Goal: Transaction & Acquisition: Purchase product/service

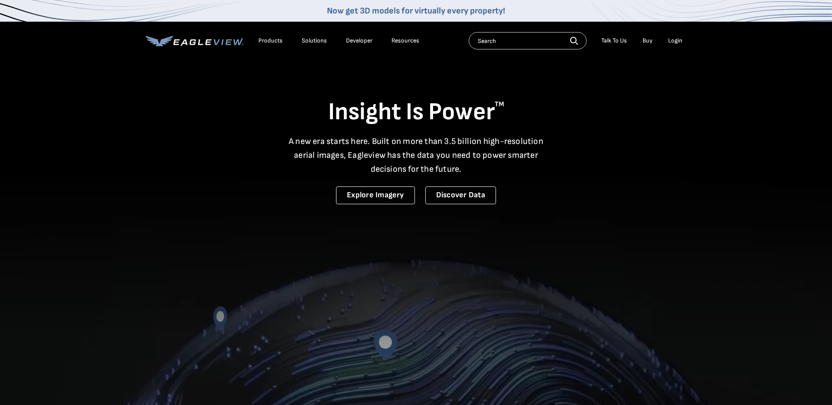
click at [676, 44] on div "Login" at bounding box center [675, 41] width 14 height 8
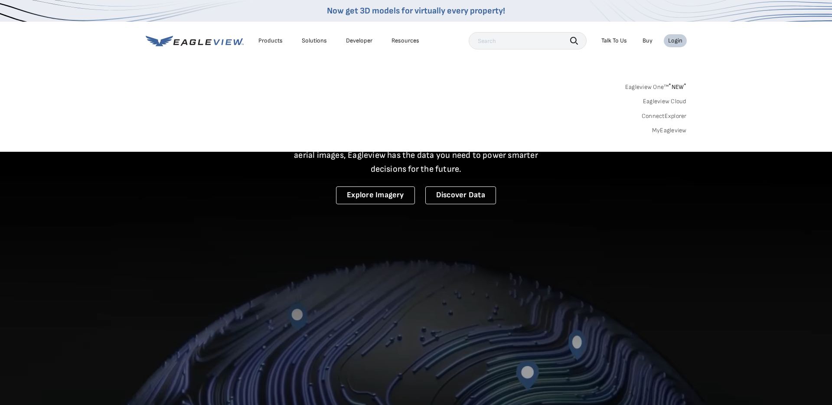
click at [670, 133] on link "MyEagleview" at bounding box center [669, 131] width 35 height 8
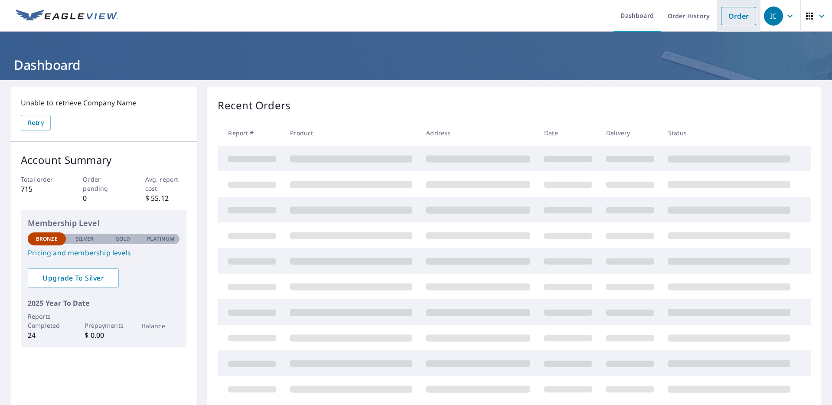
click at [731, 18] on link "Order" at bounding box center [738, 16] width 35 height 18
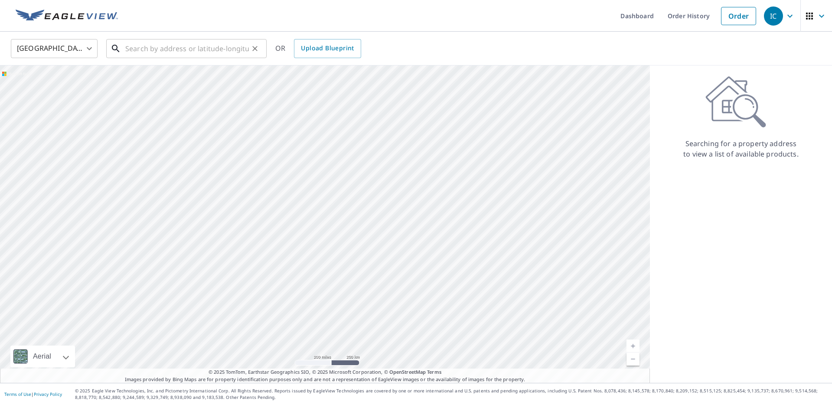
click at [183, 51] on input "text" at bounding box center [187, 48] width 124 height 24
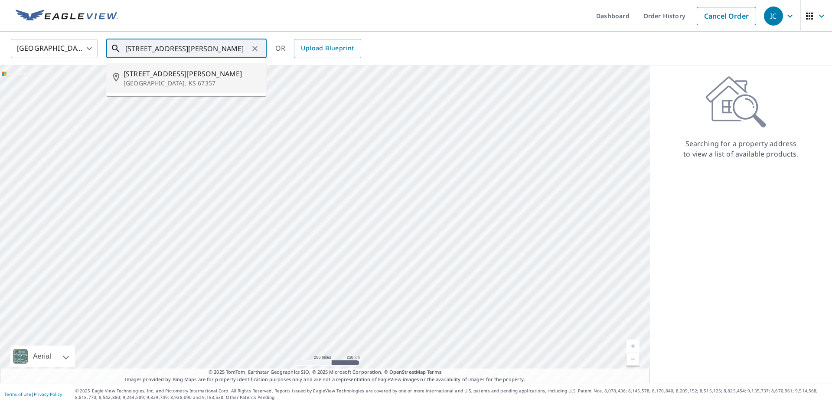
click at [168, 77] on span "2601 Gabriel Ave" at bounding box center [192, 74] width 136 height 10
type input "2601 Gabriel Ave Parsons, KS 67357"
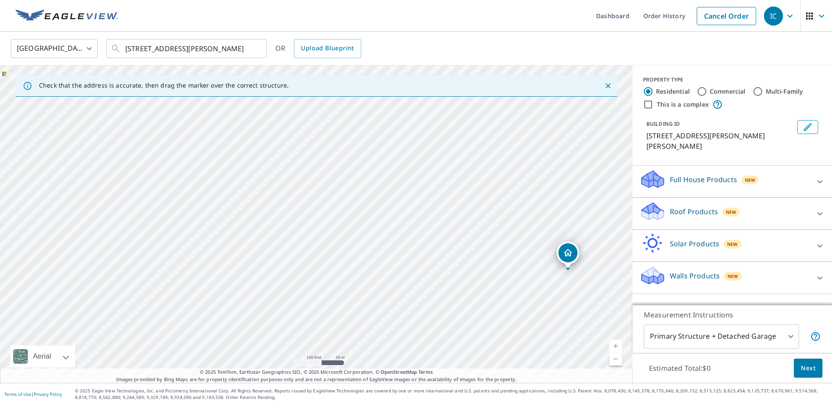
drag, startPoint x: 281, startPoint y: 209, endPoint x: 424, endPoint y: 230, distance: 144.2
click at [424, 230] on div "[STREET_ADDRESS][PERSON_NAME]" at bounding box center [316, 223] width 633 height 317
drag, startPoint x: 441, startPoint y: 246, endPoint x: 394, endPoint y: 239, distance: 48.1
click at [394, 239] on div "[STREET_ADDRESS][PERSON_NAME]" at bounding box center [316, 223] width 633 height 317
drag, startPoint x: 238, startPoint y: 231, endPoint x: 503, endPoint y: 311, distance: 276.8
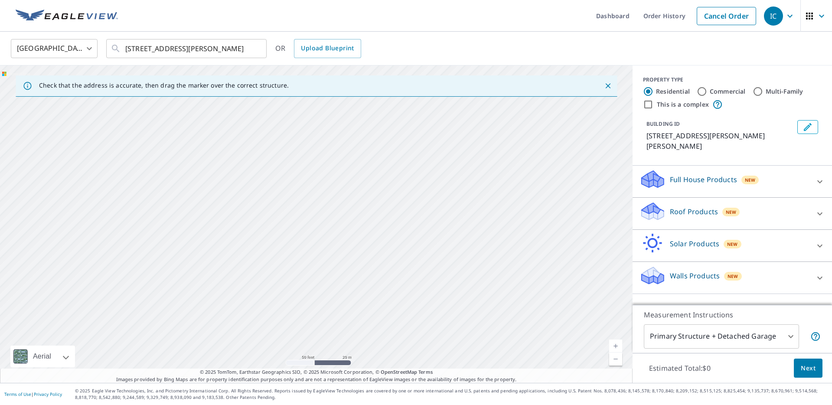
click at [565, 347] on div "[STREET_ADDRESS][PERSON_NAME]" at bounding box center [316, 223] width 633 height 317
drag, startPoint x: 276, startPoint y: 206, endPoint x: 304, endPoint y: 224, distance: 32.6
click at [283, 230] on div "[STREET_ADDRESS][PERSON_NAME]" at bounding box center [316, 223] width 633 height 317
drag, startPoint x: 358, startPoint y: 214, endPoint x: 313, endPoint y: 233, distance: 49.0
click at [313, 233] on div "[STREET_ADDRESS][PERSON_NAME]" at bounding box center [316, 223] width 633 height 317
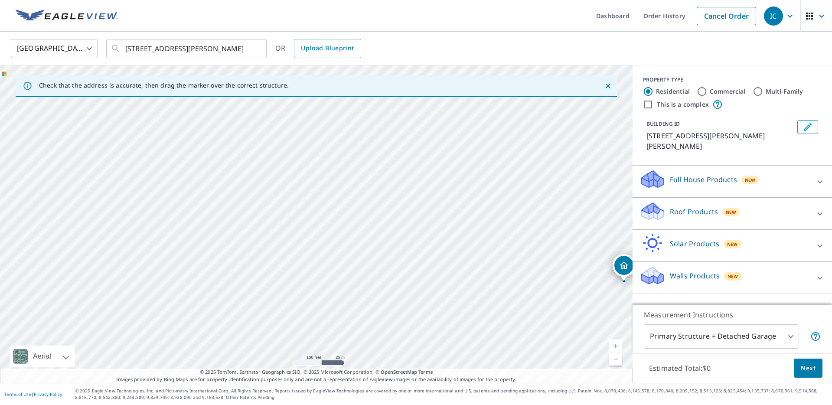
drag, startPoint x: 435, startPoint y: 242, endPoint x: 426, endPoint y: 169, distance: 73.4
click at [428, 166] on div "2601 Gabriel Ave Parsons, KS 67357" at bounding box center [316, 223] width 633 height 317
drag, startPoint x: 307, startPoint y: 232, endPoint x: 337, endPoint y: 284, distance: 60.0
click at [337, 284] on div "2601 Gabriel Ave Parsons, KS 67357" at bounding box center [316, 223] width 633 height 317
drag, startPoint x: 225, startPoint y: 170, endPoint x: 357, endPoint y: 237, distance: 147.8
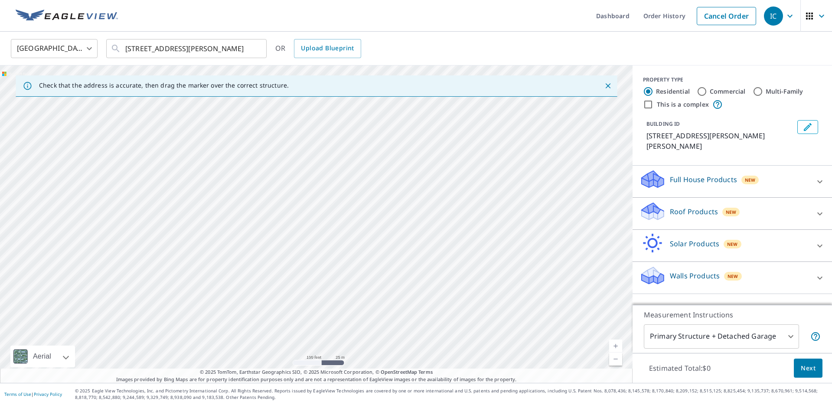
click at [357, 237] on div "2601 Gabriel Ave Parsons, KS 67357" at bounding box center [316, 223] width 633 height 317
drag, startPoint x: 184, startPoint y: 203, endPoint x: 221, endPoint y: 265, distance: 71.9
click at [221, 265] on div "2601 Gabriel Ave Parsons, KS 67357" at bounding box center [316, 223] width 633 height 317
click at [723, 90] on label "Commercial" at bounding box center [728, 91] width 36 height 9
click at [707, 90] on input "Commercial" at bounding box center [702, 91] width 10 height 10
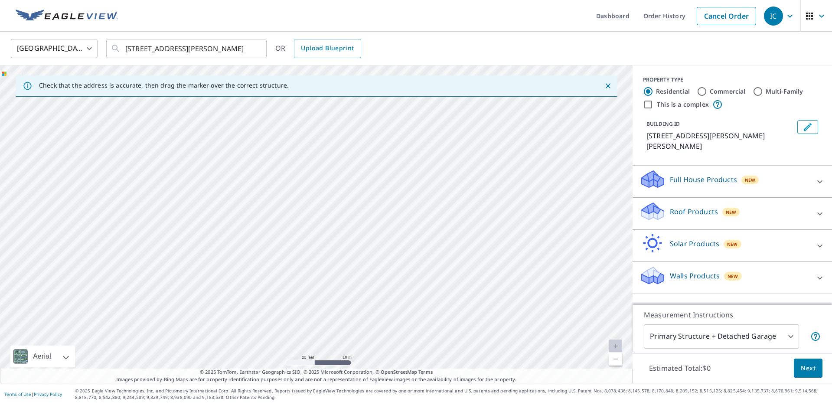
radio input "true"
type input "4"
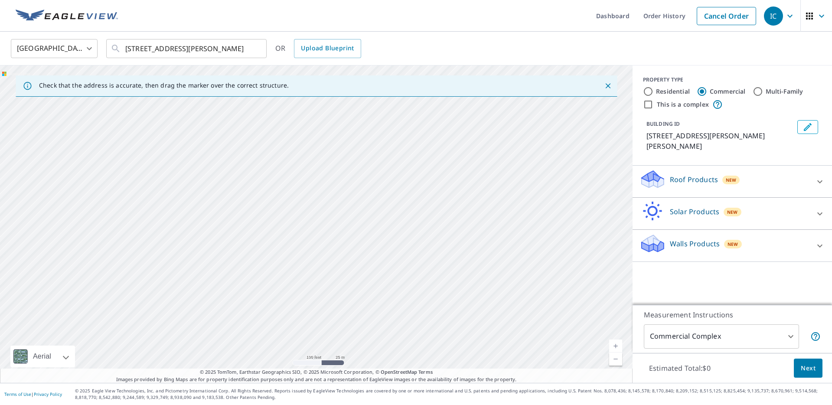
drag, startPoint x: 437, startPoint y: 299, endPoint x: 585, endPoint y: 317, distance: 148.9
click at [585, 317] on div "2601 Gabriel Ave Parsons, KS 67357" at bounding box center [316, 223] width 633 height 317
drag, startPoint x: 426, startPoint y: 189, endPoint x: 431, endPoint y: 255, distance: 66.0
click at [469, 281] on div "2601 Gabriel Ave Parsons, KS 67357" at bounding box center [316, 223] width 633 height 317
drag, startPoint x: 333, startPoint y: 186, endPoint x: 377, endPoint y: 281, distance: 104.1
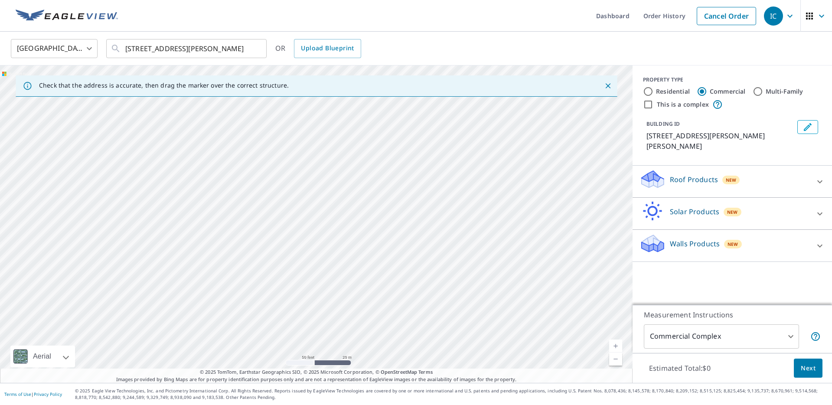
click at [377, 281] on div "2601 Gabriel Ave Parsons, KS 67357" at bounding box center [316, 223] width 633 height 317
drag, startPoint x: 340, startPoint y: 253, endPoint x: 333, endPoint y: 238, distance: 16.5
click at [333, 238] on div "2601 Gabriel Ave Parsons, KS 67357" at bounding box center [316, 223] width 633 height 317
click at [646, 103] on input "This is a complex" at bounding box center [648, 104] width 10 height 10
checkbox input "true"
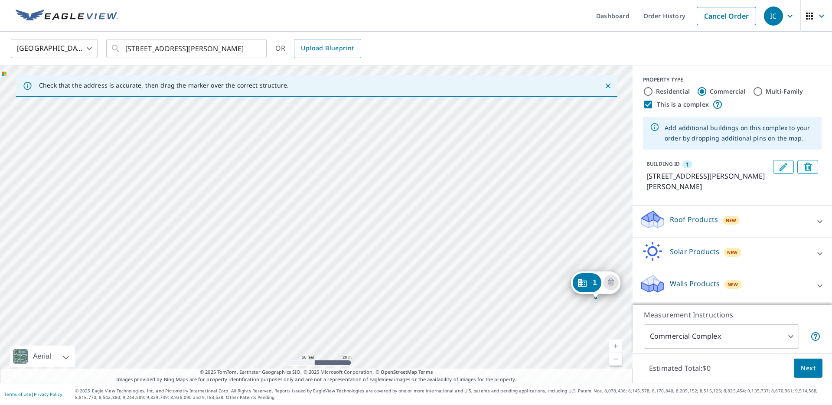
drag, startPoint x: 165, startPoint y: 211, endPoint x: 444, endPoint y: 287, distance: 289.2
click at [444, 287] on div "1 2601 Gabriel Ave Parsons, KS 67357" at bounding box center [316, 223] width 633 height 317
drag, startPoint x: 591, startPoint y: 287, endPoint x: 107, endPoint y: 175, distance: 496.5
drag, startPoint x: 163, startPoint y: 198, endPoint x: 334, endPoint y: 388, distance: 255.7
click at [333, 388] on div "Dashboard Order History Cancel Order IC United States US ​ 2601 Gabriel Ave Par…" at bounding box center [416, 202] width 832 height 405
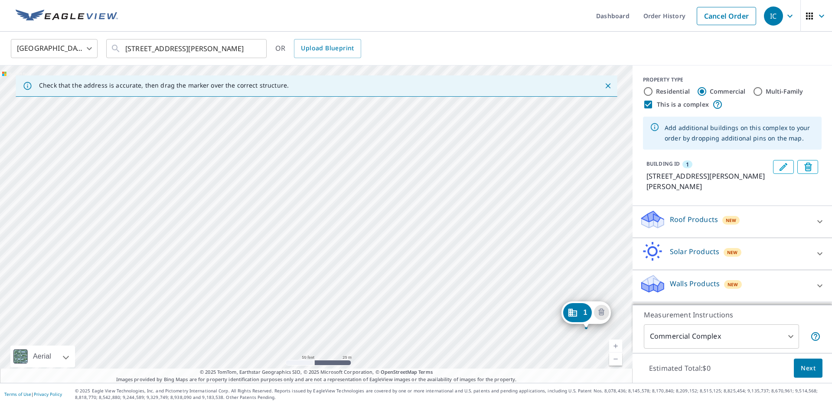
click at [428, 294] on div "1 2600 Gabriel Ave Parsons, KS 67357" at bounding box center [316, 223] width 633 height 317
drag, startPoint x: 572, startPoint y: 307, endPoint x: 268, endPoint y: 156, distance: 339.7
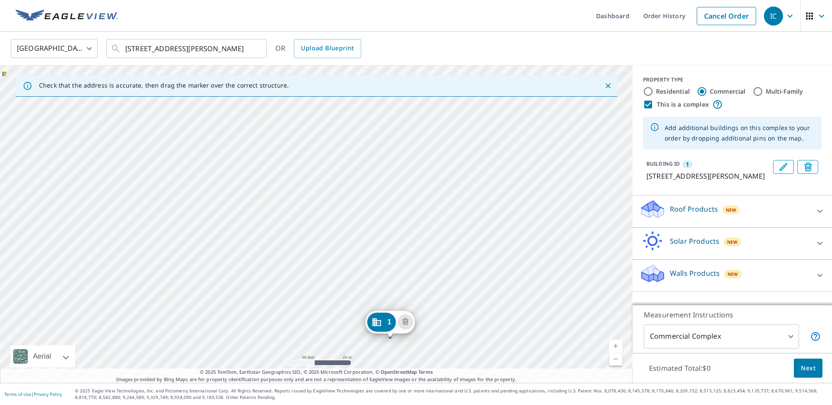
drag, startPoint x: 336, startPoint y: 196, endPoint x: 401, endPoint y: 300, distance: 123.4
click at [401, 300] on div "1 190 190 n 32nd st parsons Parsons, KS 67357" at bounding box center [316, 223] width 633 height 317
drag, startPoint x: 365, startPoint y: 274, endPoint x: 310, endPoint y: 148, distance: 137.3
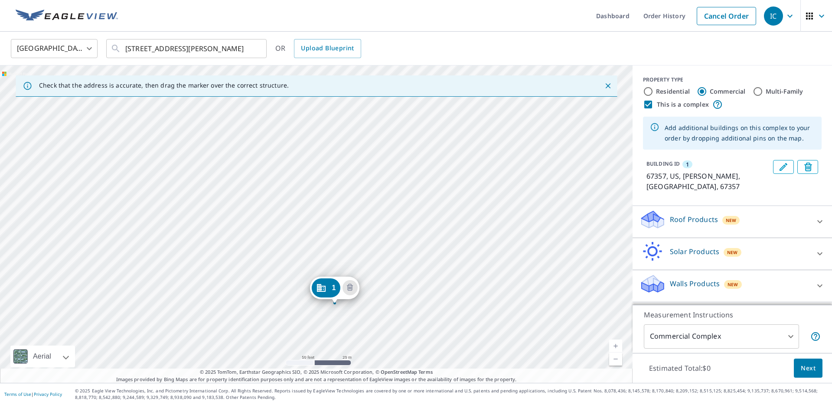
drag, startPoint x: 371, startPoint y: 208, endPoint x: 372, endPoint y: 265, distance: 57.7
click at [380, 251] on div "1 67357, US Parsons, KS 67357" at bounding box center [316, 223] width 633 height 317
drag, startPoint x: 324, startPoint y: 284, endPoint x: 321, endPoint y: 204, distance: 79.4
drag, startPoint x: 316, startPoint y: 208, endPoint x: 328, endPoint y: 221, distance: 17.2
click at [300, 236] on div "1 67357, US Parsons, KS 67357" at bounding box center [316, 223] width 633 height 317
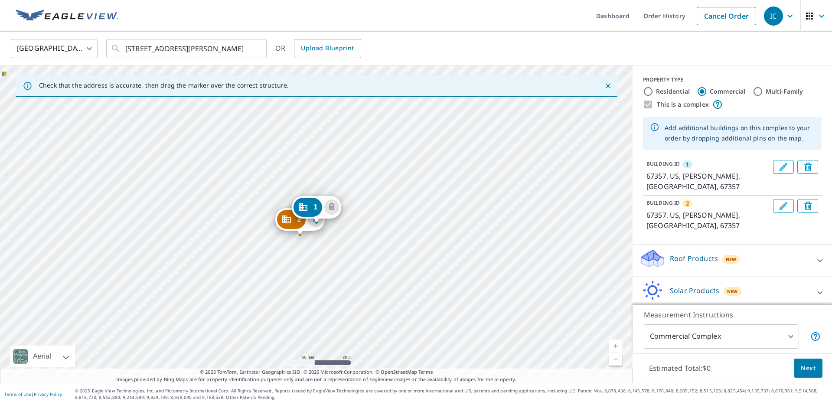
click at [282, 254] on div "2 67357, US Parsons, KS 67357 1 67357, US Parsons, KS 67357" at bounding box center [316, 223] width 633 height 317
click at [277, 259] on div "2 67357, US Parsons, KS 67357 1 67357, US Parsons, KS 67357" at bounding box center [316, 223] width 633 height 317
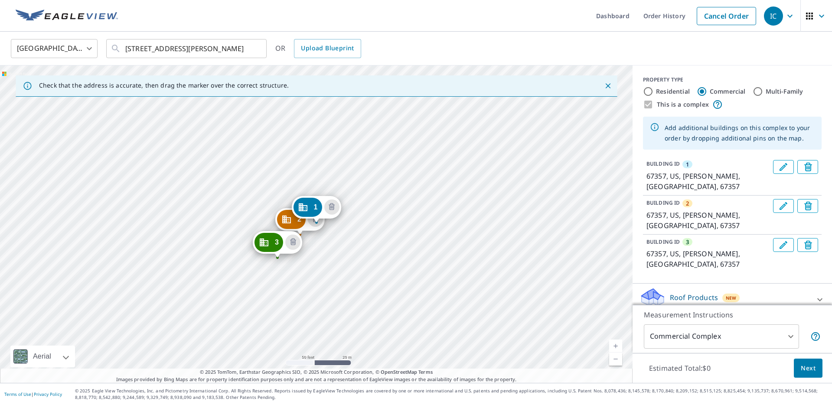
click at [272, 266] on div "2 67357, US Parsons, KS 67357 3 67357, US Parsons, KS 67357 1 67357, US Parsons…" at bounding box center [316, 223] width 633 height 317
click at [271, 273] on div "2 67357, US Parsons, KS 67357 3 67357, US Parsons, KS 67357 1 67357, US Parsons…" at bounding box center [316, 223] width 633 height 317
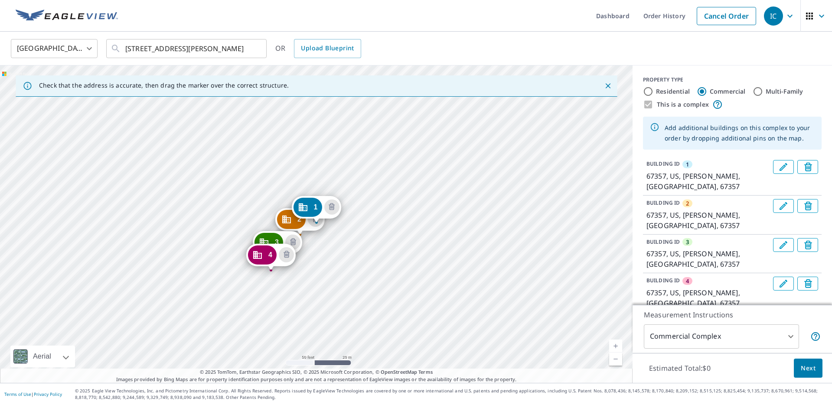
click at [259, 282] on div "2 67357, US Parsons, KS 67357 3 67357, US Parsons, KS 67357 4 67357, US Parsons…" at bounding box center [316, 223] width 633 height 317
click at [258, 285] on div "2 67357, US Parsons, KS 67357 3 67357, US Parsons, KS 67357 4 67357, US Parsons…" at bounding box center [316, 223] width 633 height 317
click at [257, 282] on div "2 67357, US Parsons, KS 67357 3 67357, US Parsons, KS 67357 4 67357, US Parsons…" at bounding box center [316, 223] width 633 height 317
click at [253, 283] on div "2 67357, US Parsons, KS 67357 3 67357, US Parsons, KS 67357 4 67357, US Parsons…" at bounding box center [316, 223] width 633 height 317
click at [257, 287] on div "2 67357, US Parsons, KS 67357 3 67357, US Parsons, KS 67357 4 67357, US Parsons…" at bounding box center [316, 223] width 633 height 317
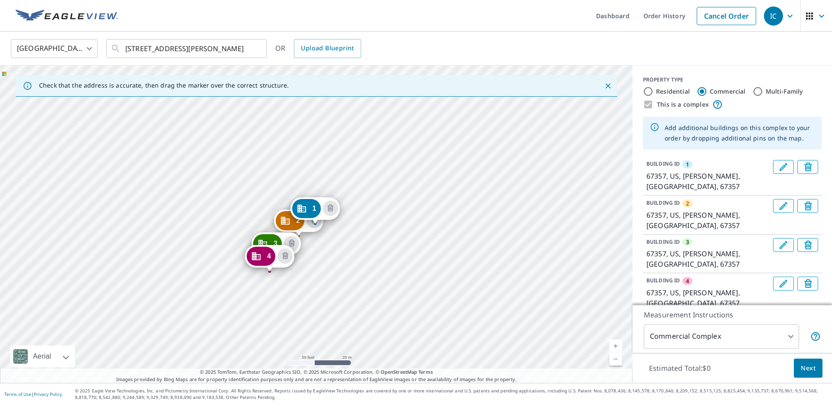
click at [261, 288] on div "2 67357, US Parsons, KS 67357 3 67357, US Parsons, KS 67357 4 67357, US Parsons…" at bounding box center [316, 223] width 633 height 317
click at [243, 280] on div "2 67357, US Parsons, KS 67357 3 67357, US Parsons, KS 67357 4 67357, US Parsons…" at bounding box center [316, 223] width 633 height 317
click at [252, 277] on div "2 67357, US Parsons, KS 67357 3 67357, US Parsons, KS 67357 4 67357, US Parsons…" at bounding box center [316, 223] width 633 height 317
drag, startPoint x: 243, startPoint y: 258, endPoint x: 244, endPoint y: 271, distance: 13.1
drag, startPoint x: 225, startPoint y: 271, endPoint x: 239, endPoint y: 255, distance: 21.5
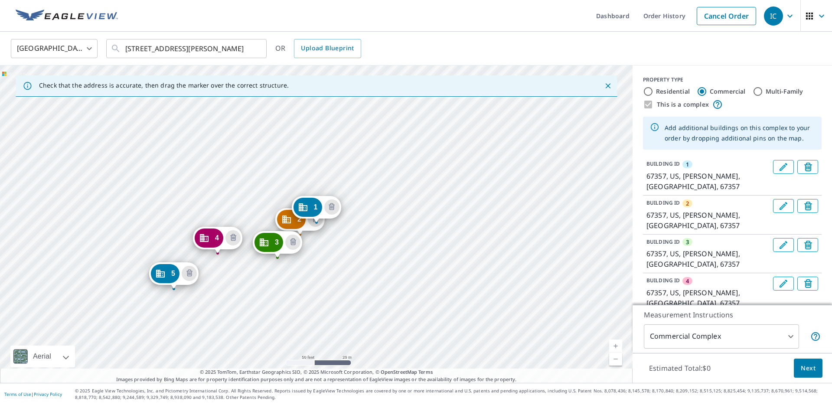
drag, startPoint x: 259, startPoint y: 255, endPoint x: 206, endPoint y: 238, distance: 55.3
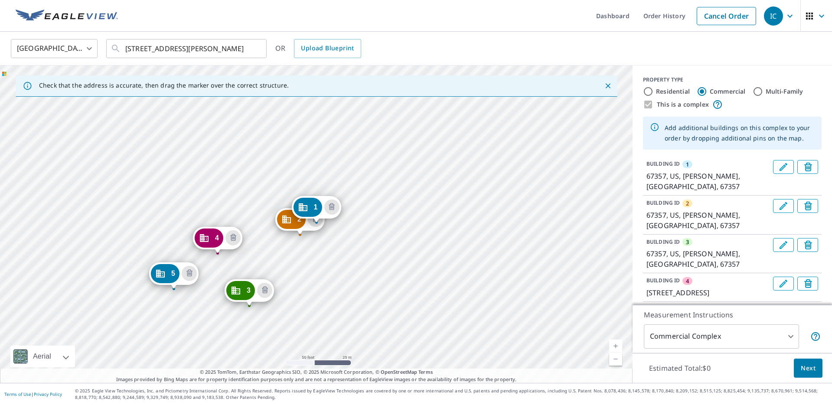
drag, startPoint x: 266, startPoint y: 244, endPoint x: 238, endPoint y: 291, distance: 55.2
drag, startPoint x: 282, startPoint y: 222, endPoint x: 262, endPoint y: 271, distance: 52.9
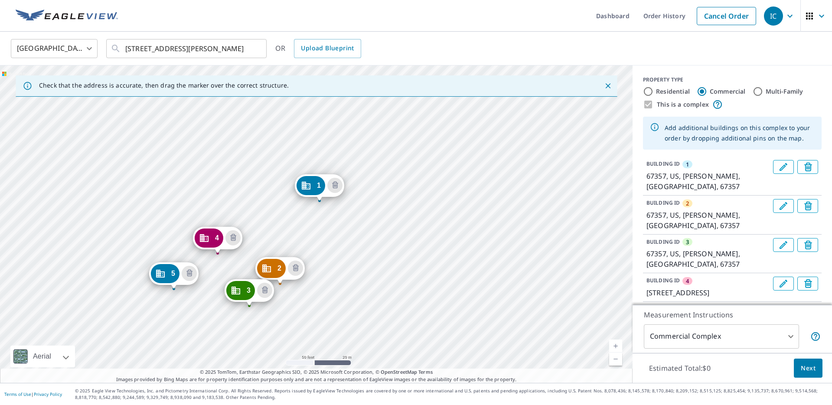
drag, startPoint x: 300, startPoint y: 210, endPoint x: 303, endPoint y: 194, distance: 16.0
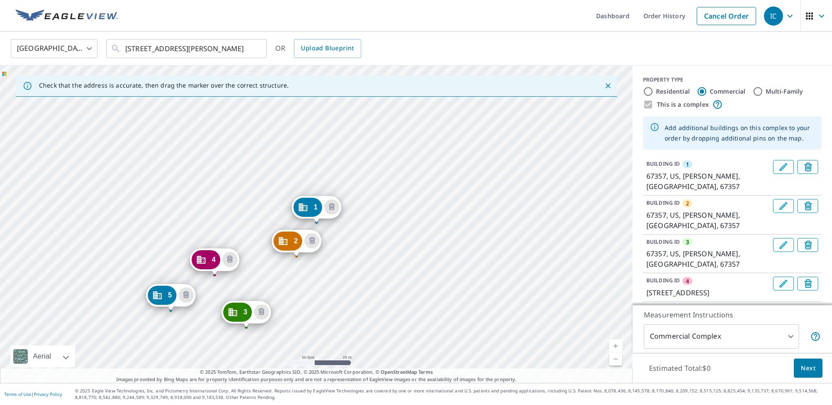
drag, startPoint x: 269, startPoint y: 287, endPoint x: 288, endPoint y: 238, distance: 52.6
drag, startPoint x: 237, startPoint y: 314, endPoint x: 261, endPoint y: 247, distance: 71.9
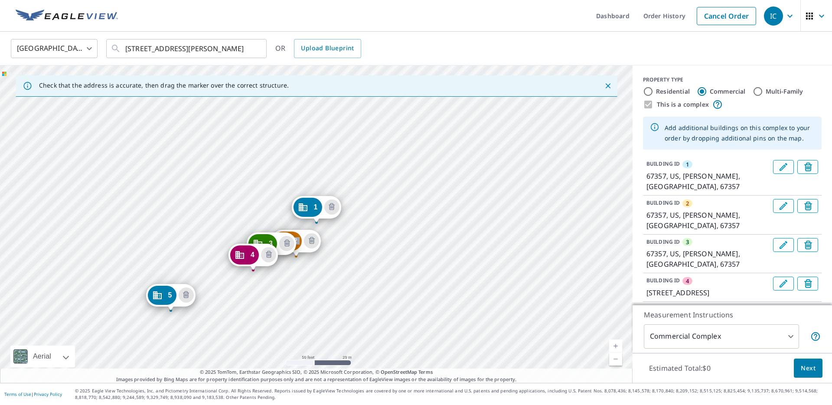
drag, startPoint x: 212, startPoint y: 259, endPoint x: 250, endPoint y: 255, distance: 38.5
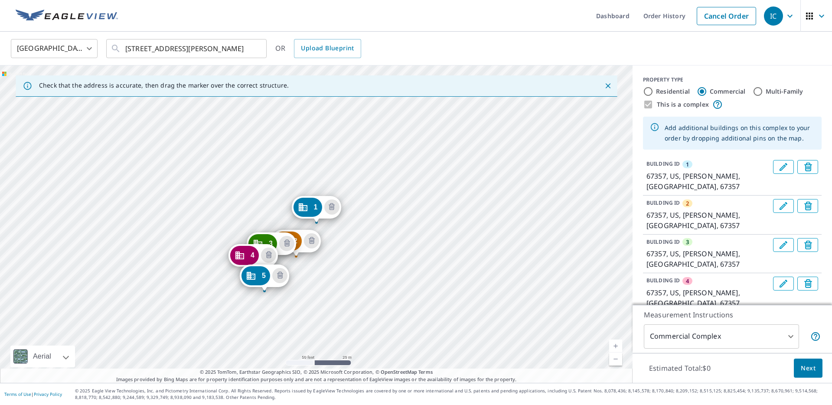
drag, startPoint x: 162, startPoint y: 293, endPoint x: 255, endPoint y: 274, distance: 95.7
click at [255, 301] on div "2 67357, US Parsons, KS 67357 3 67357, US Parsons, KS 67357 4 67357, US Parsons…" at bounding box center [316, 223] width 633 height 317
drag, startPoint x: 246, startPoint y: 287, endPoint x: 246, endPoint y: 295, distance: 7.4
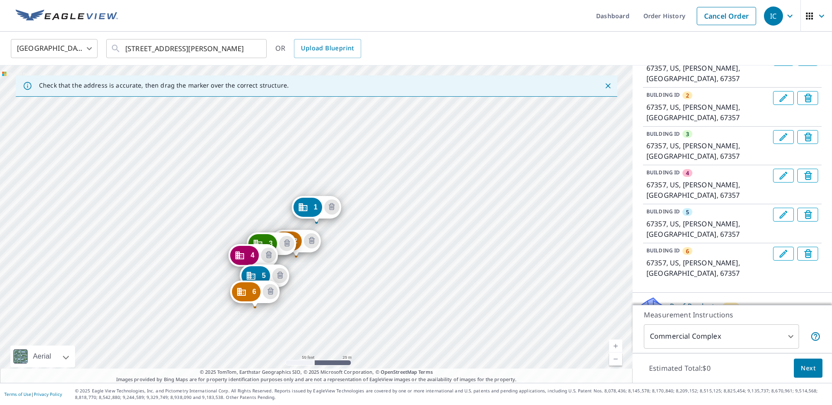
scroll to position [111, 0]
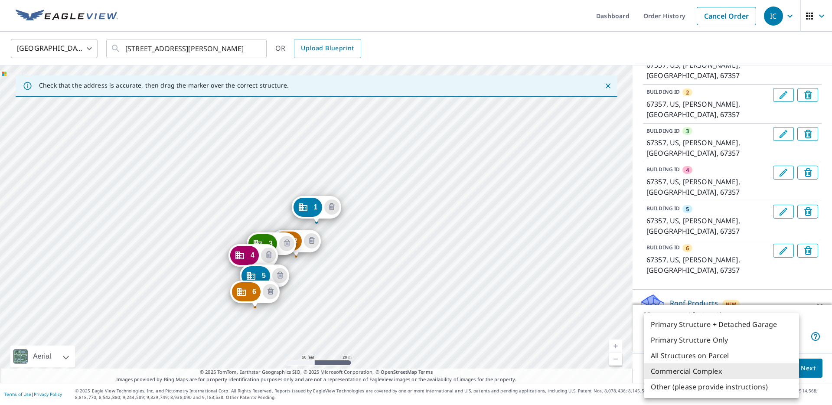
click at [707, 333] on body "IC IC Dashboard Order History Cancel Order IC United States US ​ 2601 Gabriel A…" at bounding box center [416, 202] width 832 height 405
click at [723, 371] on li "Commercial Complex" at bounding box center [721, 371] width 155 height 16
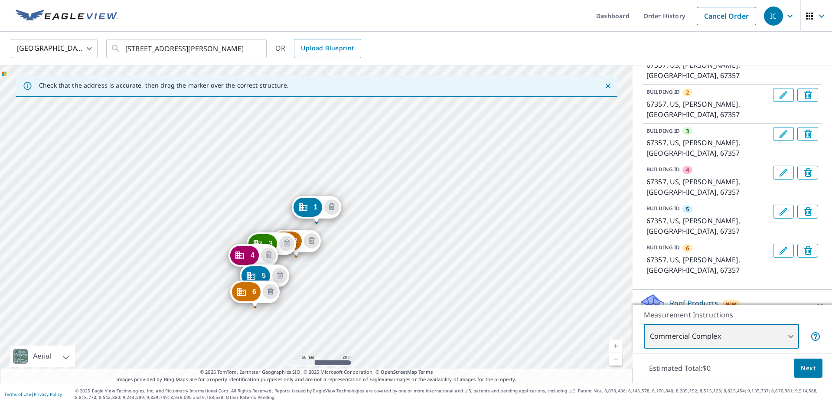
scroll to position [130, 0]
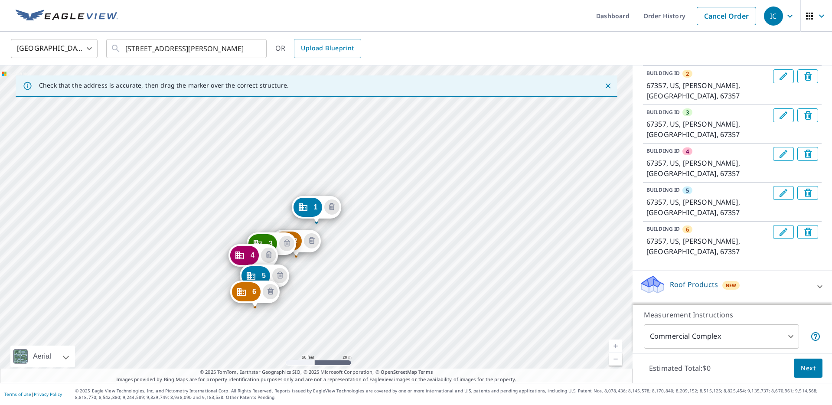
click at [694, 279] on p "Roof Products" at bounding box center [694, 284] width 48 height 10
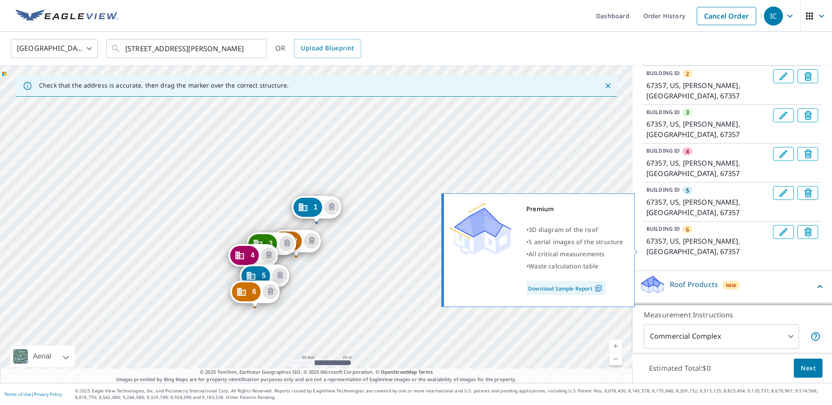
click at [643, 306] on input "Premium $89.5" at bounding box center [646, 311] width 13 height 10
checkbox input "true"
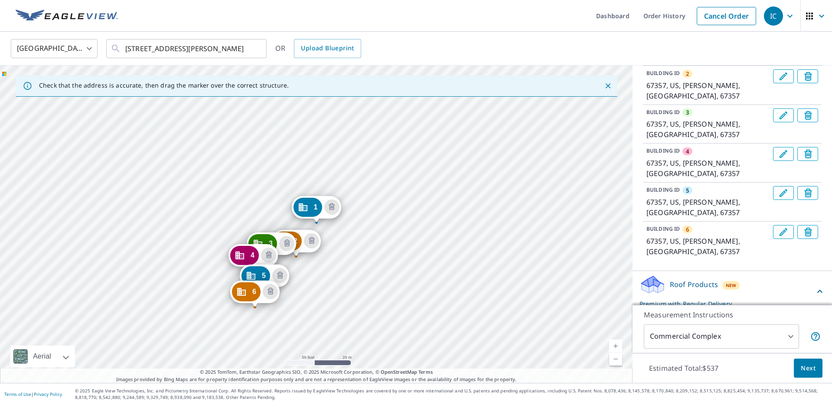
click at [810, 366] on span "Next" at bounding box center [808, 368] width 15 height 11
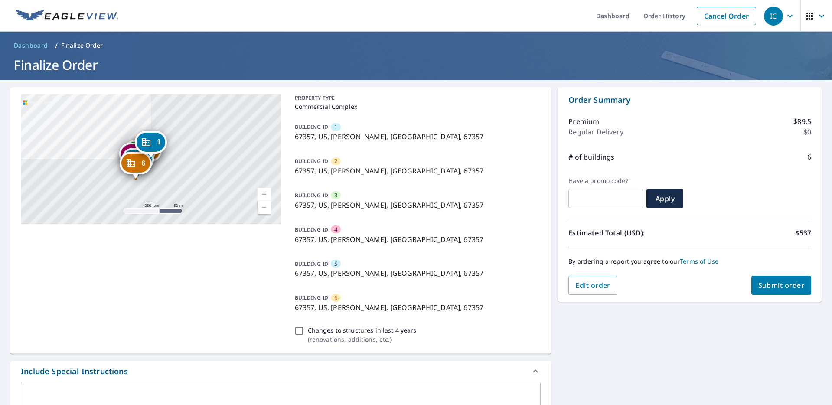
click at [336, 127] on span "1" at bounding box center [335, 127] width 3 height 8
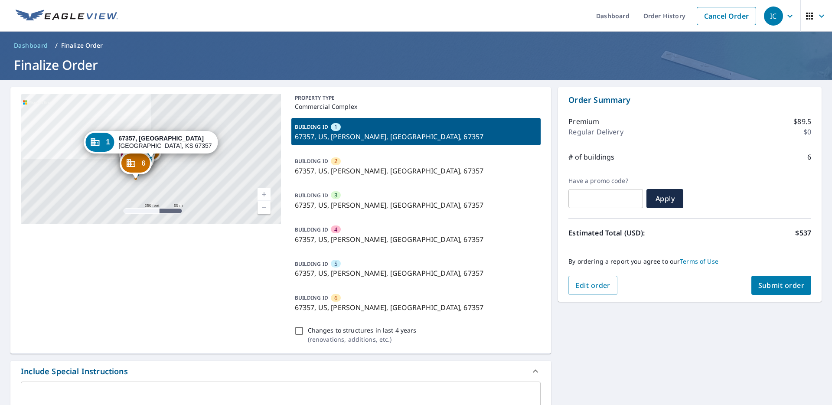
click at [333, 127] on div "1" at bounding box center [336, 127] width 10 height 8
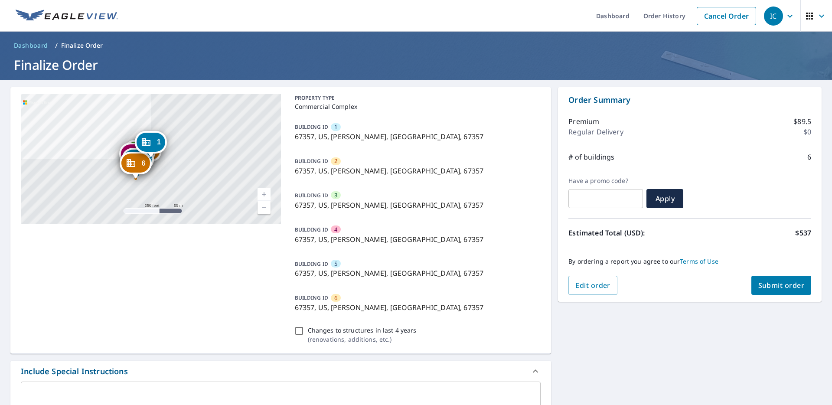
click at [334, 127] on span "1" at bounding box center [335, 127] width 3 height 8
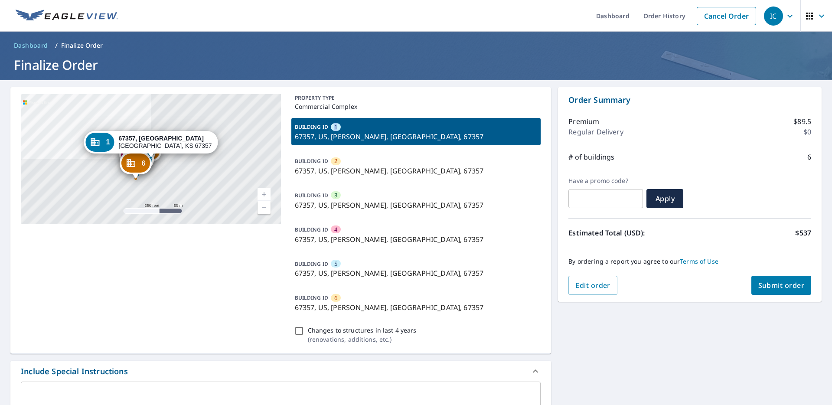
click at [334, 127] on span "1" at bounding box center [335, 127] width 3 height 8
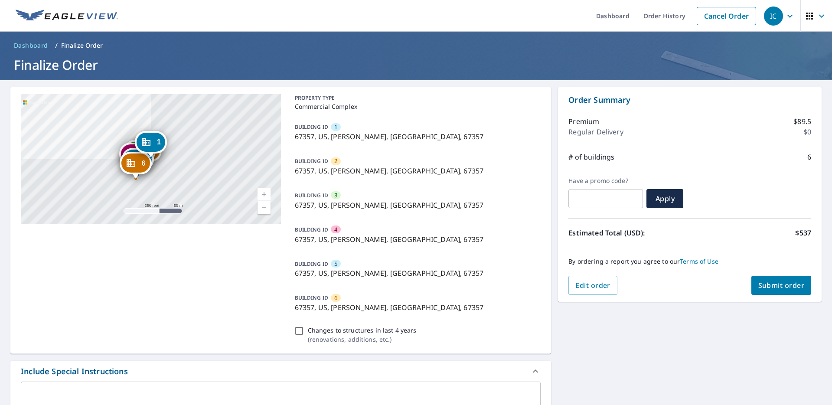
click at [633, 327] on div "2 67357, US Parsons, KS 67357 3 67357, US Parsons, KS 67357 4 67357, US Parsons…" at bounding box center [416, 363] width 832 height 566
click at [770, 284] on span "Submit order" at bounding box center [781, 286] width 46 height 10
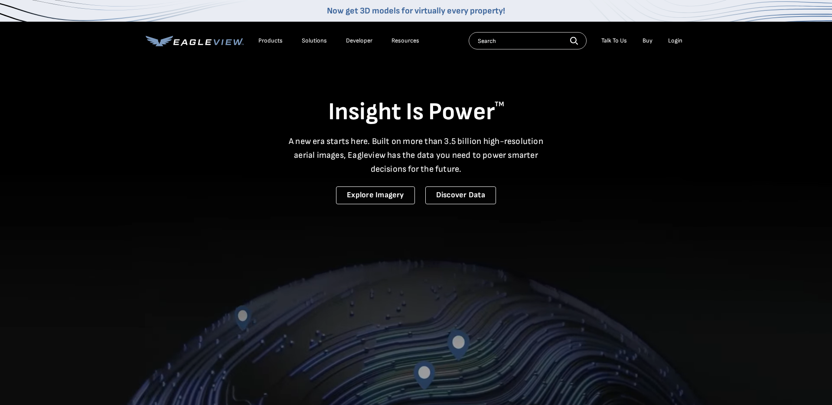
click at [669, 41] on div "Login" at bounding box center [675, 41] width 14 height 8
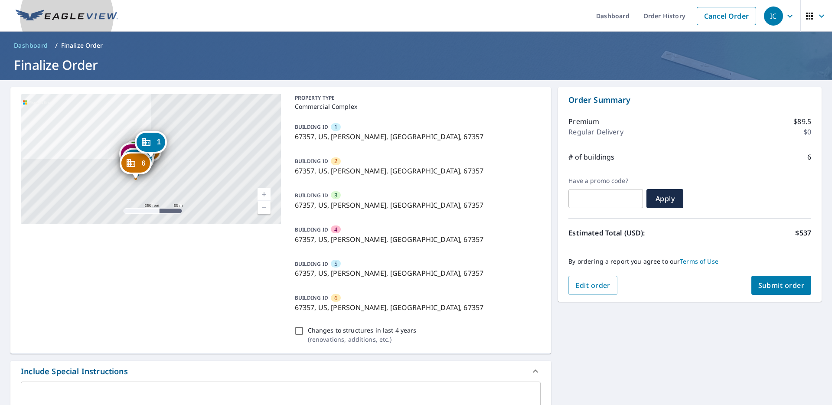
click at [87, 15] on img at bounding box center [67, 16] width 102 height 13
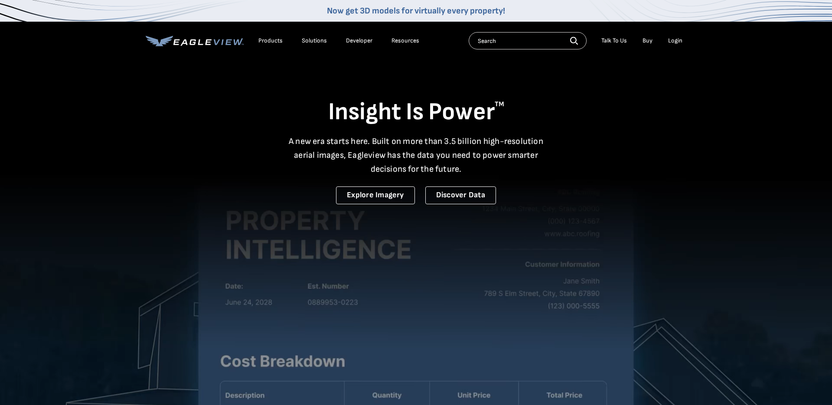
click at [665, 42] on li "Login" at bounding box center [675, 40] width 23 height 13
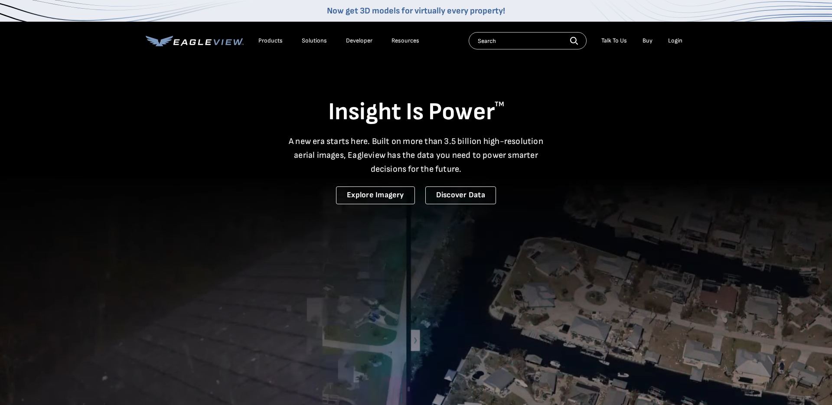
drag, startPoint x: 673, startPoint y: 42, endPoint x: 653, endPoint y: 44, distance: 20.0
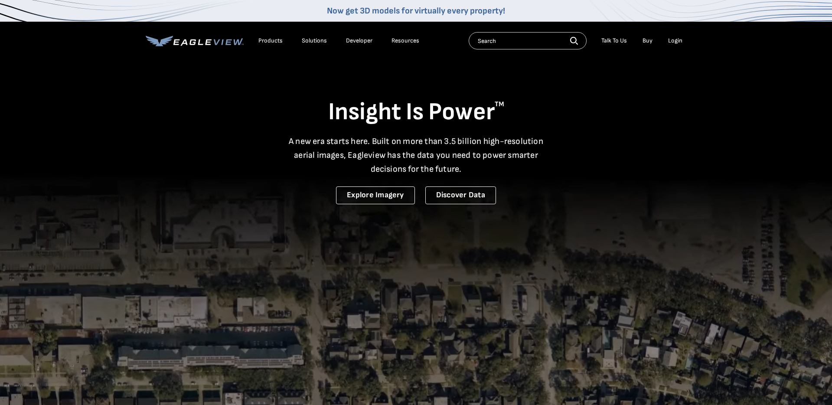
click at [673, 42] on div "Login" at bounding box center [675, 41] width 14 height 8
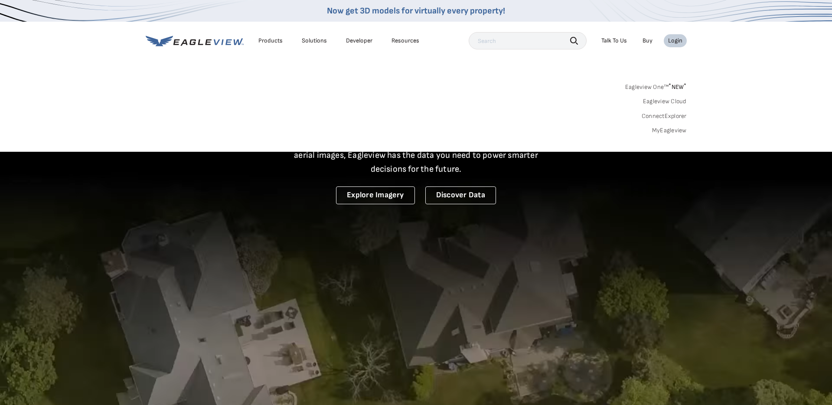
click at [659, 131] on link "MyEagleview" at bounding box center [669, 131] width 35 height 8
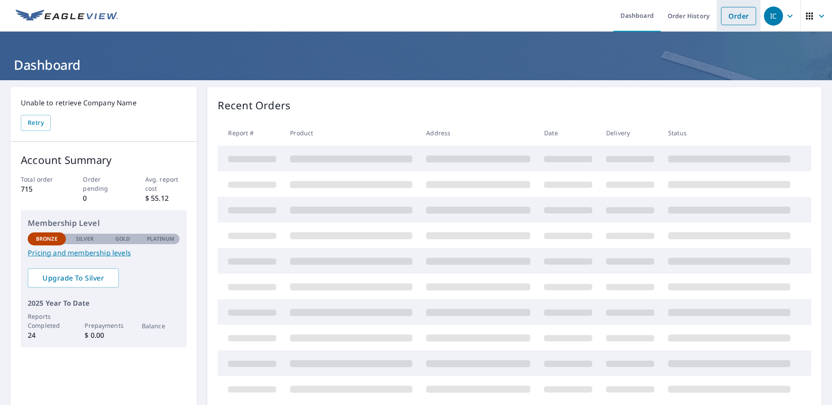
click at [733, 18] on link "Order" at bounding box center [738, 16] width 35 height 18
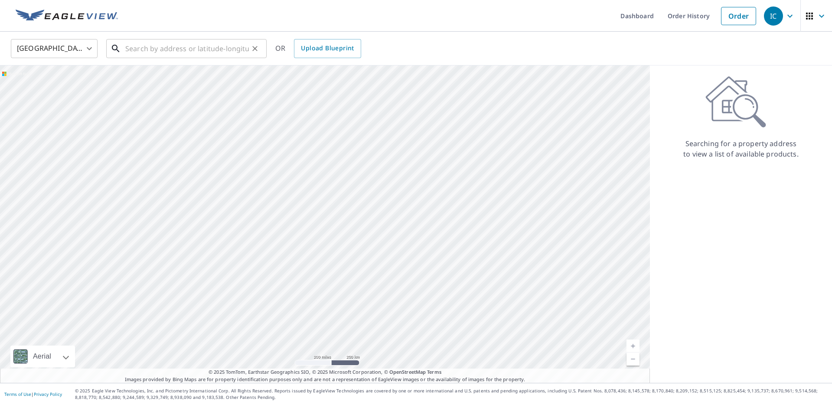
click at [210, 51] on input "text" at bounding box center [187, 48] width 124 height 24
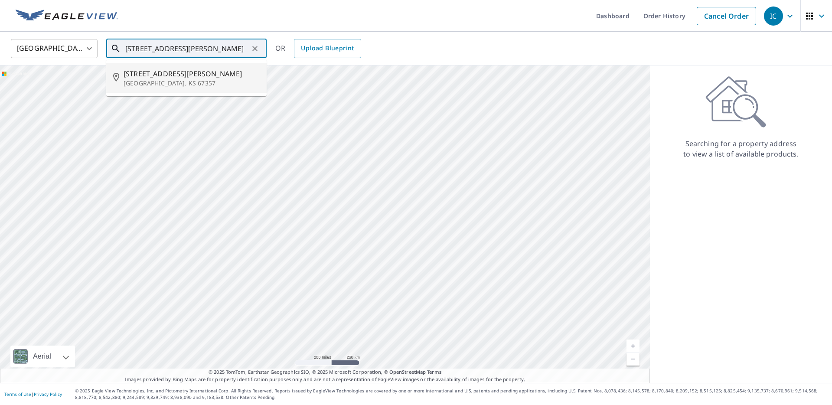
click at [207, 74] on span "[STREET_ADDRESS][PERSON_NAME]" at bounding box center [192, 74] width 136 height 10
type input "[STREET_ADDRESS][PERSON_NAME]"
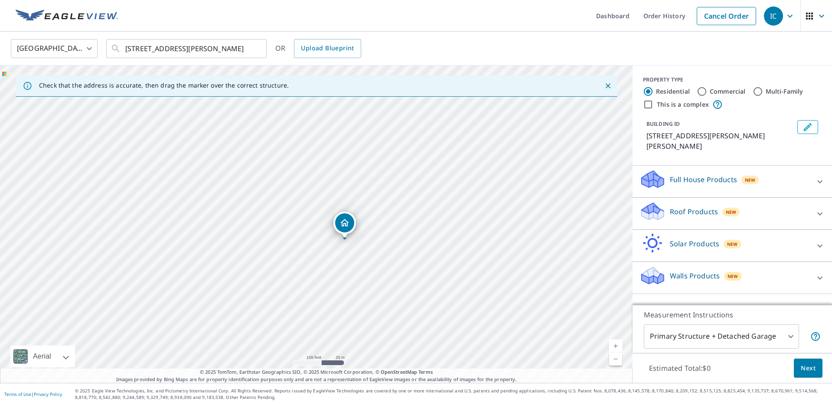
drag, startPoint x: 222, startPoint y: 219, endPoint x: 297, endPoint y: 263, distance: 87.0
click at [295, 265] on div "[STREET_ADDRESS][PERSON_NAME]" at bounding box center [316, 223] width 633 height 317
drag, startPoint x: 261, startPoint y: 235, endPoint x: 413, endPoint y: 293, distance: 163.2
click at [413, 293] on div "[STREET_ADDRESS][PERSON_NAME]" at bounding box center [316, 223] width 633 height 317
click at [744, 90] on label "Commercial" at bounding box center [728, 91] width 36 height 9
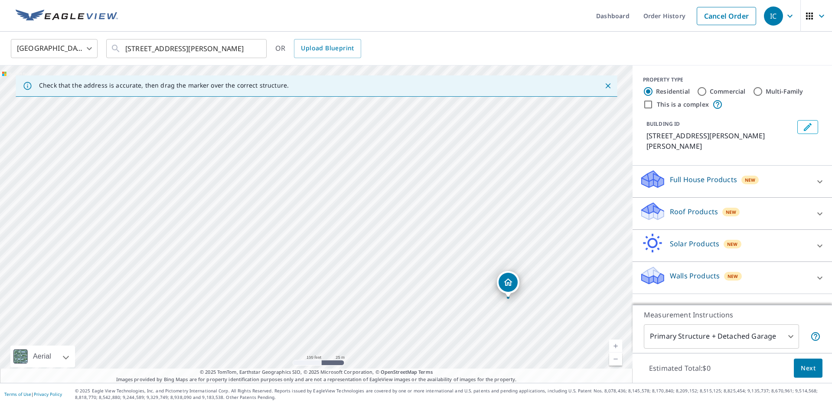
click at [707, 90] on input "Commercial" at bounding box center [702, 91] width 10 height 10
radio input "true"
type input "4"
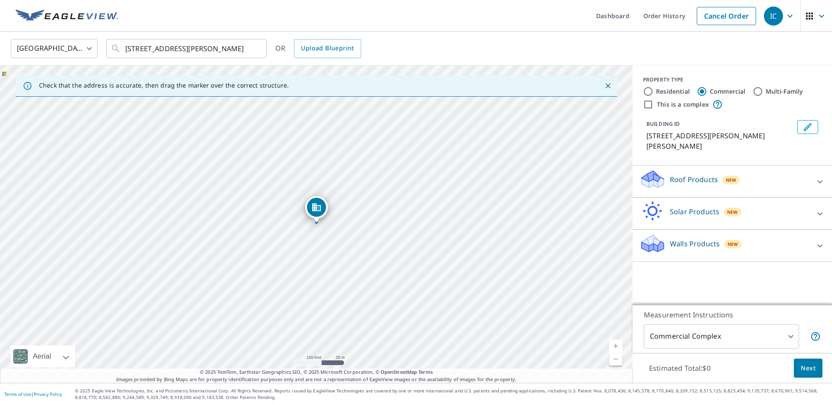
drag, startPoint x: 649, startPoint y: 105, endPoint x: 644, endPoint y: 106, distance: 4.9
click at [649, 105] on input "This is a complex" at bounding box center [648, 104] width 10 height 10
checkbox input "true"
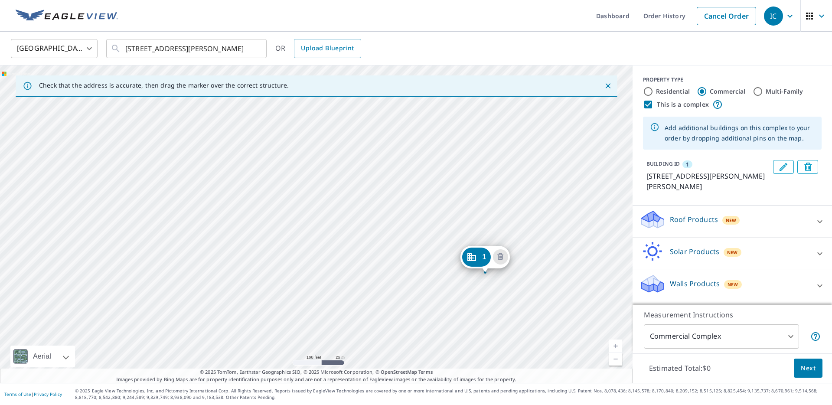
drag, startPoint x: 348, startPoint y: 239, endPoint x: 497, endPoint y: 280, distance: 154.7
click at [497, 280] on div "1 2601 Gabriel Ave Parsons, KS 67357" at bounding box center [316, 223] width 633 height 317
drag, startPoint x: 478, startPoint y: 256, endPoint x: 275, endPoint y: 160, distance: 224.0
click at [351, 228] on div "1 2600 Gabriel Ave Parsons, KS 67357" at bounding box center [316, 223] width 633 height 317
click at [349, 225] on div "1 2600 Gabriel Ave Parsons, KS 67357" at bounding box center [316, 223] width 633 height 317
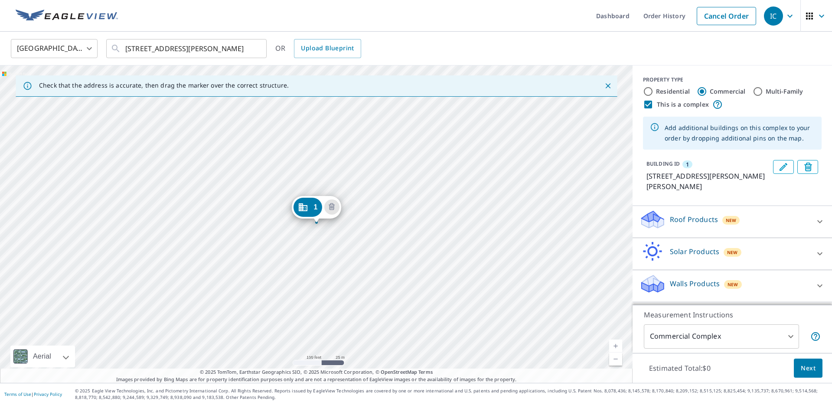
click at [350, 221] on div "1 2600 Gabriel Ave Parsons, KS 67357" at bounding box center [316, 223] width 633 height 317
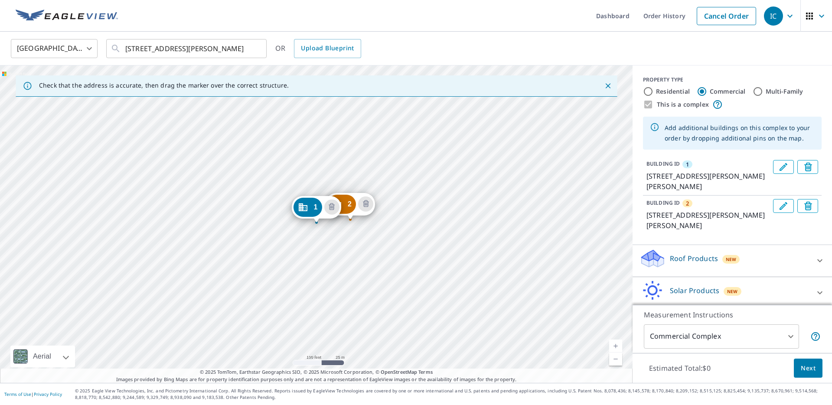
click at [366, 260] on div "2 2600 Gabriel Ave Parsons, KS 67357 1 2600 Gabriel Ave Parsons, KS 67357" at bounding box center [316, 223] width 633 height 317
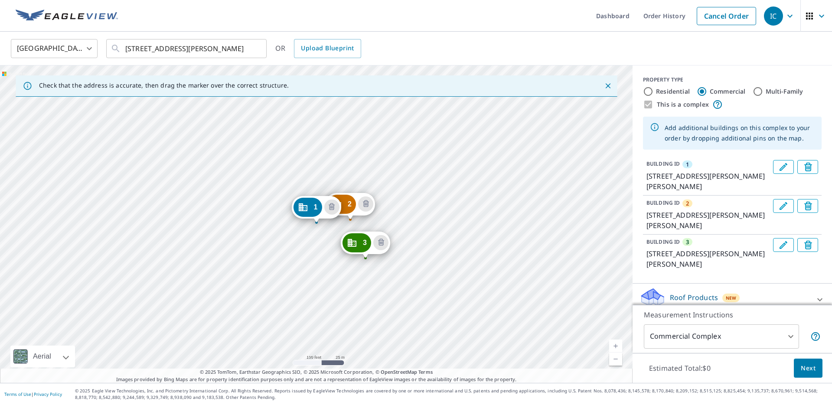
click at [369, 283] on div "2 2600 Gabriel Ave Parsons, KS 67357 3 2600 Gabriel Ave Parsons, KS 67357 1 260…" at bounding box center [316, 223] width 633 height 317
click at [373, 287] on div "2 2600 Gabriel Ave Parsons, KS 67357 3 2600 Gabriel Ave Parsons, KS 67357 1 260…" at bounding box center [316, 223] width 633 height 317
click at [369, 287] on div "2 2600 Gabriel Ave Parsons, KS 67357 3 2600 Gabriel Ave Parsons, KS 67357 1 260…" at bounding box center [316, 223] width 633 height 317
click at [371, 285] on div "2 2600 Gabriel Ave Parsons, KS 67357 3 2600 Gabriel Ave Parsons, KS 67357 1 260…" at bounding box center [316, 223] width 633 height 317
click at [369, 281] on div "2 2600 Gabriel Ave Parsons, KS 67357 3 2600 Gabriel Ave Parsons, KS 67357 1 260…" at bounding box center [316, 223] width 633 height 317
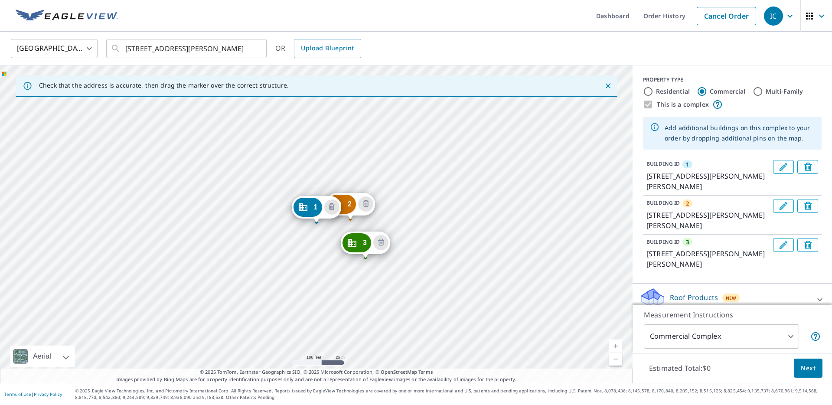
click at [368, 289] on div "2 2600 Gabriel Ave Parsons, KS 67357 3 2600 Gabriel Ave Parsons, KS 67357 1 260…" at bounding box center [316, 223] width 633 height 317
click at [372, 290] on div "2 2600 Gabriel Ave Parsons, KS 67357 3 2600 Gabriel Ave Parsons, KS 67357 1 260…" at bounding box center [316, 223] width 633 height 317
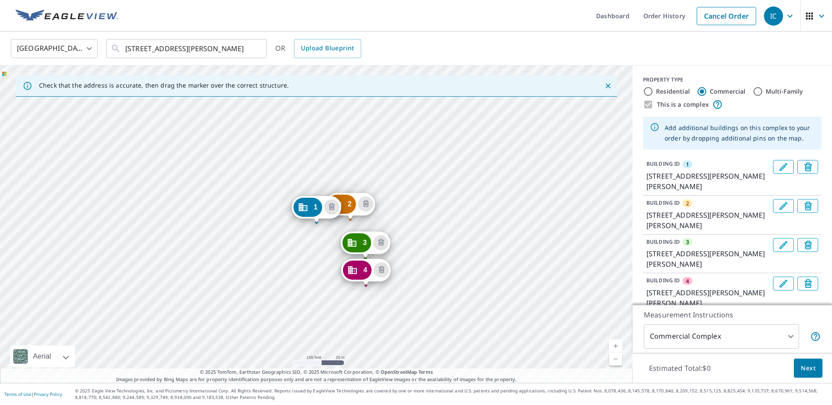
drag, startPoint x: 364, startPoint y: 276, endPoint x: 358, endPoint y: 273, distance: 7.2
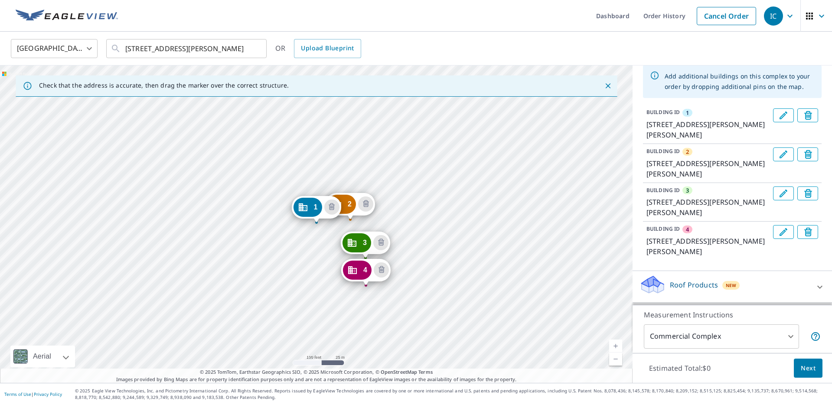
scroll to position [59, 0]
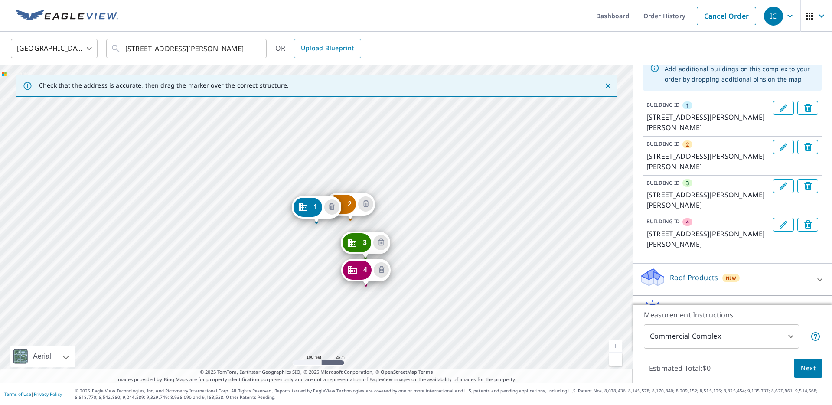
click at [693, 272] on p "Roof Products" at bounding box center [694, 277] width 48 height 10
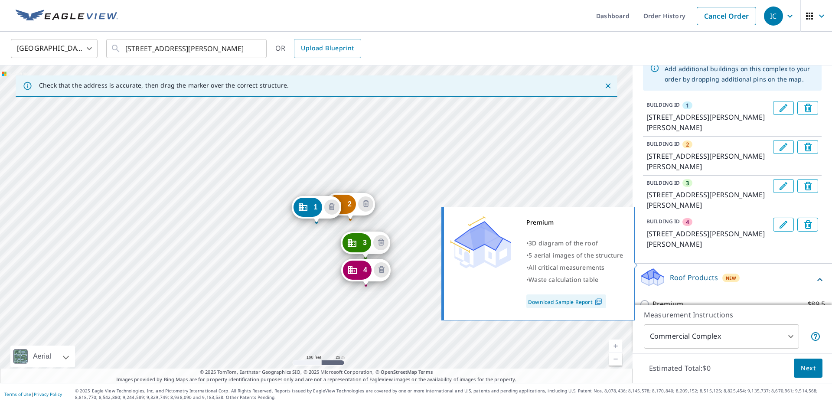
click at [673, 299] on p "Premium" at bounding box center [668, 304] width 31 height 11
click at [653, 299] on input "Premium $89.5" at bounding box center [646, 304] width 13 height 10
checkbox input "true"
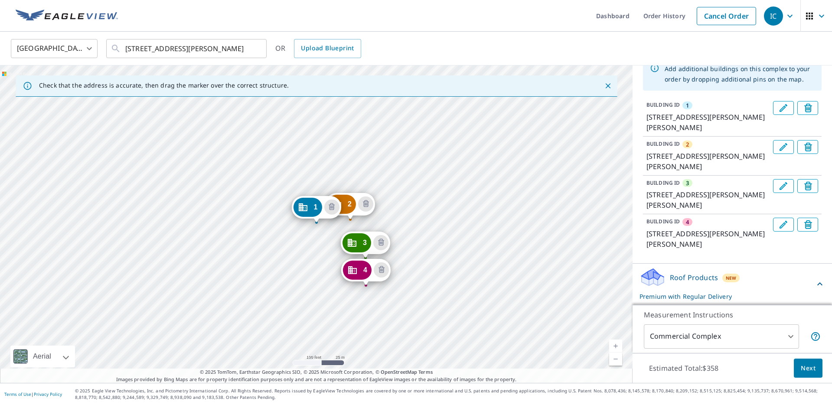
click at [815, 372] on span "Next" at bounding box center [808, 368] width 15 height 11
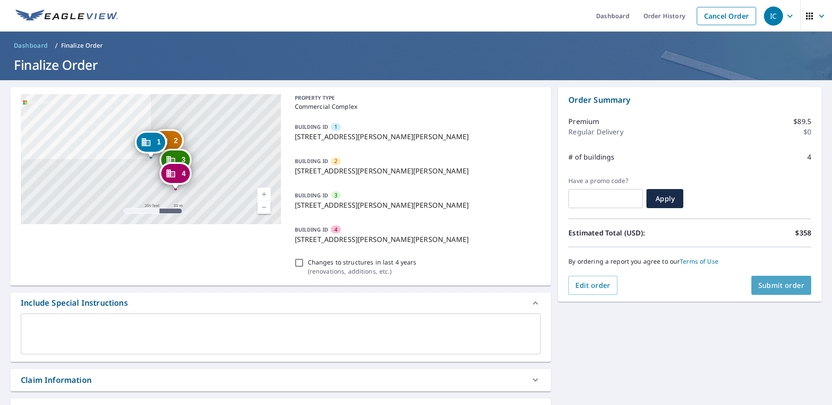
click at [790, 283] on span "Submit order" at bounding box center [781, 286] width 46 height 10
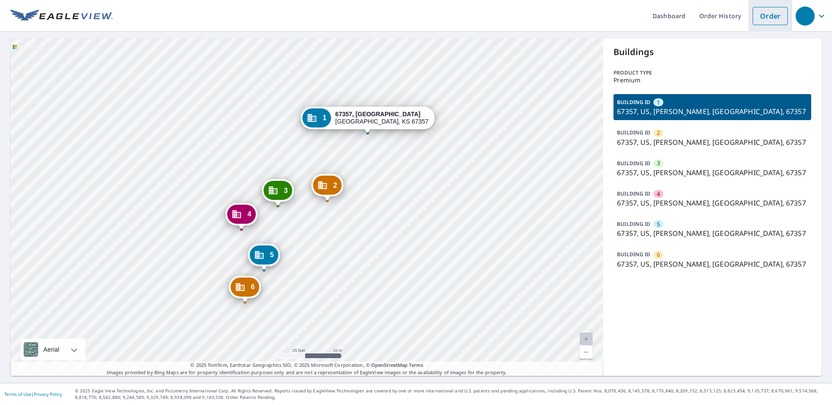
click at [761, 18] on link "Order" at bounding box center [770, 16] width 35 height 18
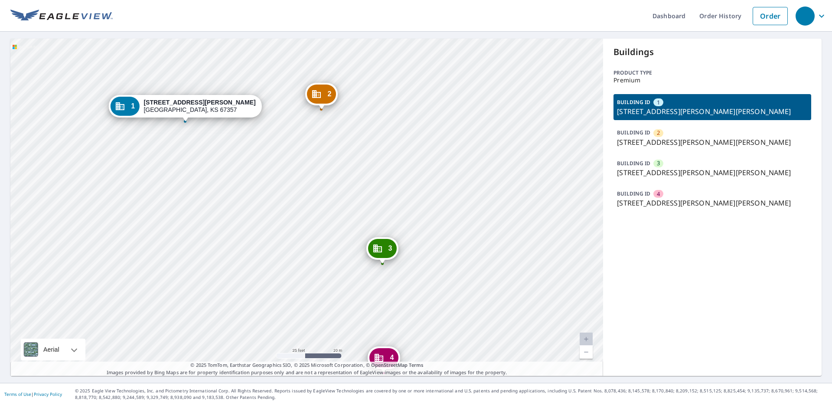
drag, startPoint x: 363, startPoint y: 158, endPoint x: 256, endPoint y: 49, distance: 153.3
click at [256, 49] on div "2 [STREET_ADDRESS][PERSON_NAME] 3 [STREET_ADDRESS][PERSON_NAME] [GEOGRAPHIC_DAT…" at bounding box center [306, 207] width 593 height 337
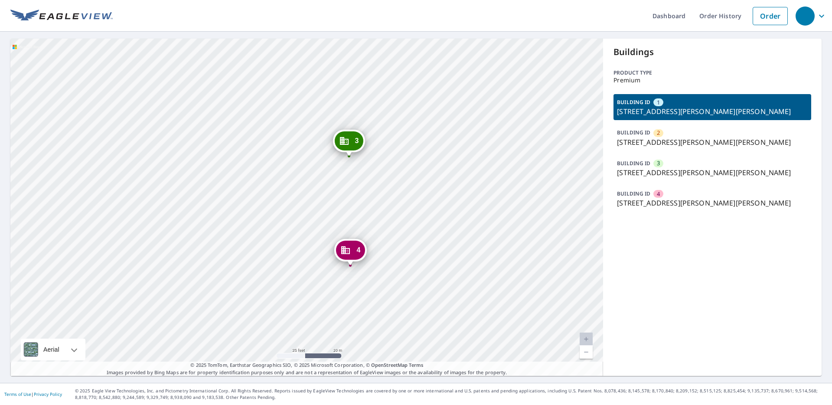
drag, startPoint x: 452, startPoint y: 234, endPoint x: 418, endPoint y: 129, distance: 110.8
click at [418, 129] on div "2 [STREET_ADDRESS][PERSON_NAME] 3 [STREET_ADDRESS][PERSON_NAME] [GEOGRAPHIC_DAT…" at bounding box center [306, 207] width 593 height 337
click at [767, 19] on link "Order" at bounding box center [770, 16] width 35 height 18
